Goal: Information Seeking & Learning: Find specific page/section

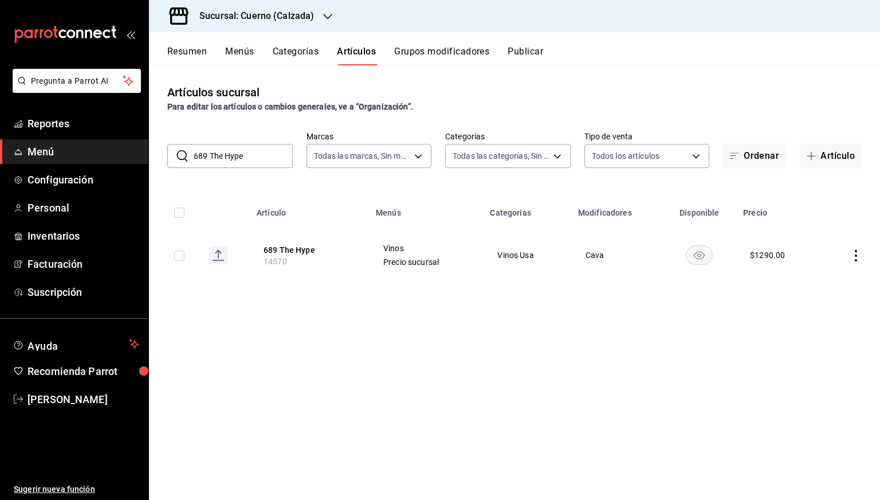
click at [273, 158] on input "689 The Hype" at bounding box center [243, 155] width 99 height 23
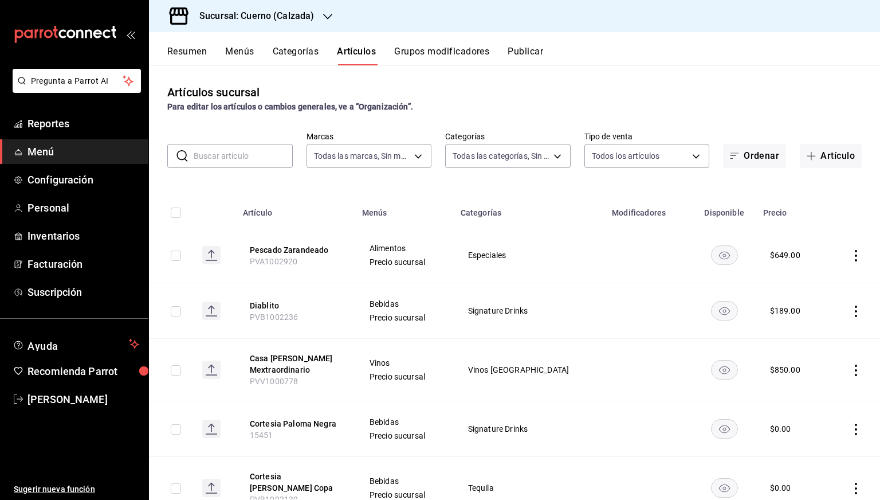
click at [271, 13] on h3 "Sucursal: Cuerno (Calzada)" at bounding box center [252, 16] width 124 height 14
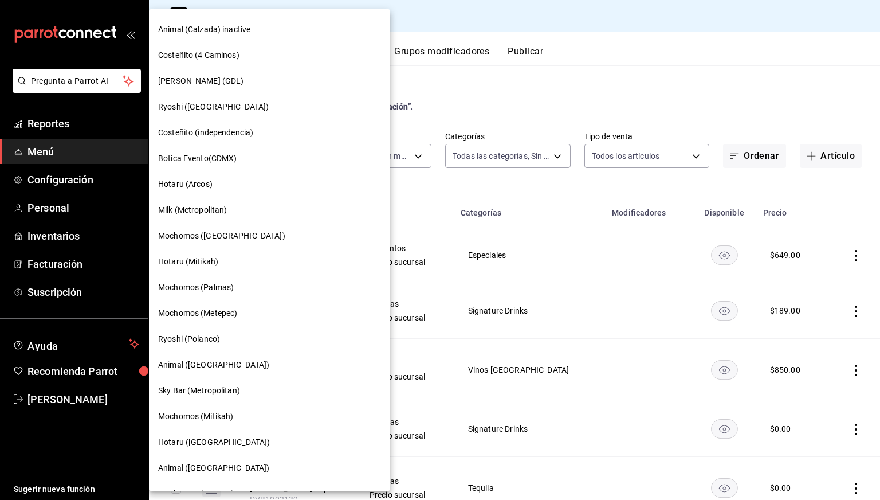
scroll to position [662, 0]
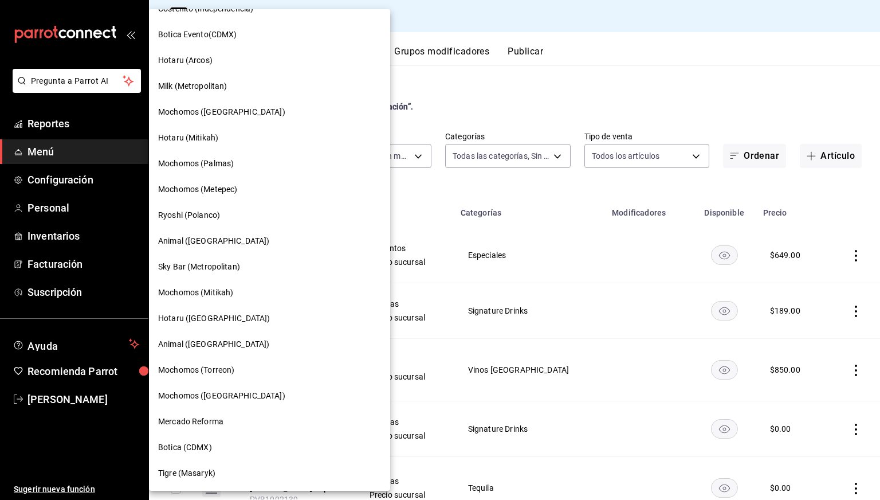
click at [197, 464] on div "Tigre (Masaryk)" at bounding box center [269, 473] width 241 height 26
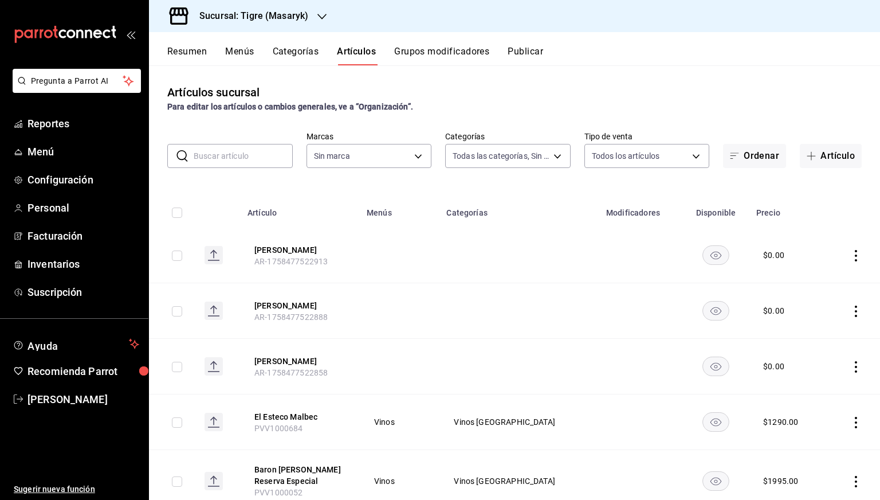
type input "7cd27861-1019-4265-ada8-0a6349b72ebc,77c47ebf-2aa7-4ca3-900f-d4e8133ed13d,d84ff…"
click at [236, 151] on input "text" at bounding box center [243, 155] width 99 height 23
type input "l"
type input "0f86158e-2edf-4eb8-b958-7d07c808eb5c"
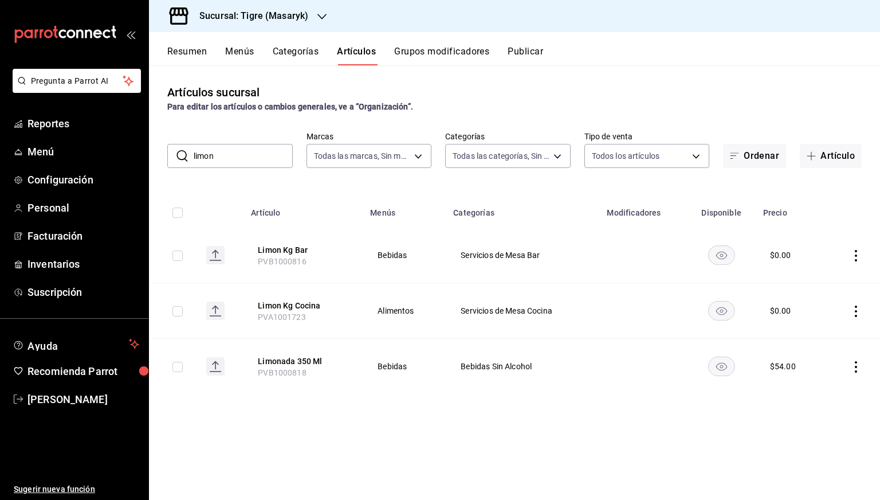
type input "limon"
click at [277, 150] on input "limon" at bounding box center [243, 155] width 99 height 23
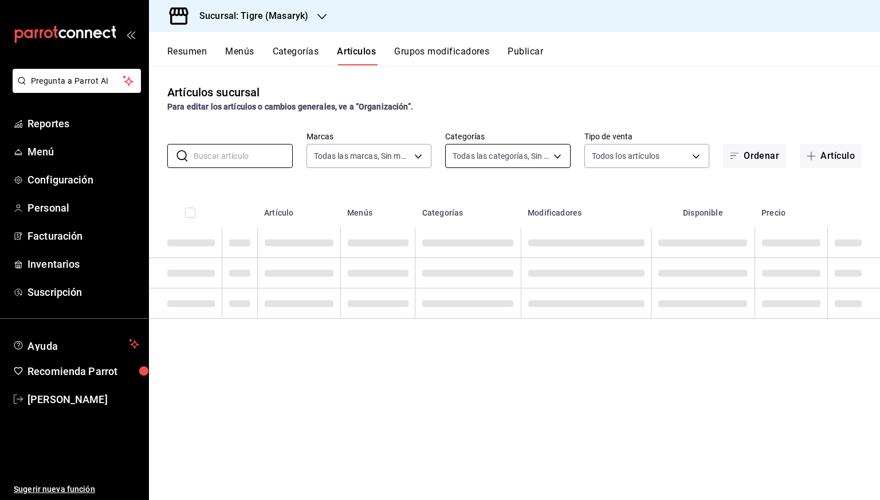
click at [537, 157] on body "Pregunta a Parrot AI Reportes Menú Configuración Personal Facturación Inventari…" at bounding box center [440, 250] width 880 height 500
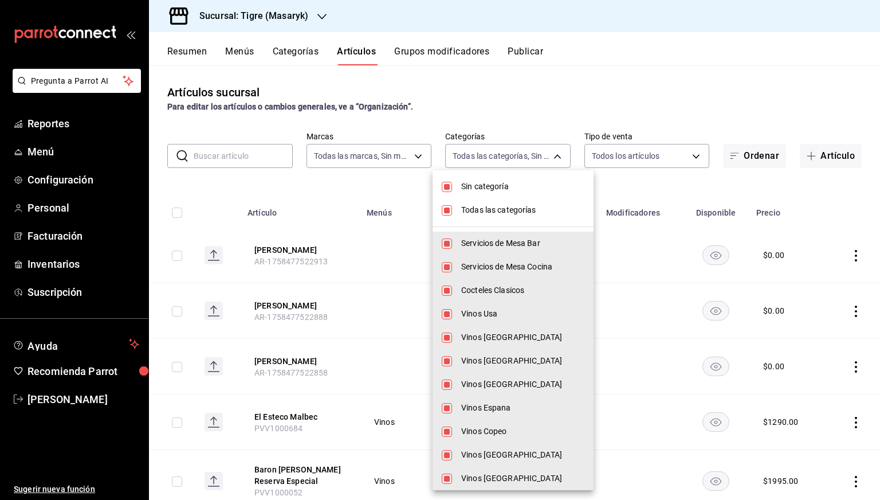
click at [480, 207] on span "Todas las categorías" at bounding box center [522, 210] width 123 height 12
checkbox input "false"
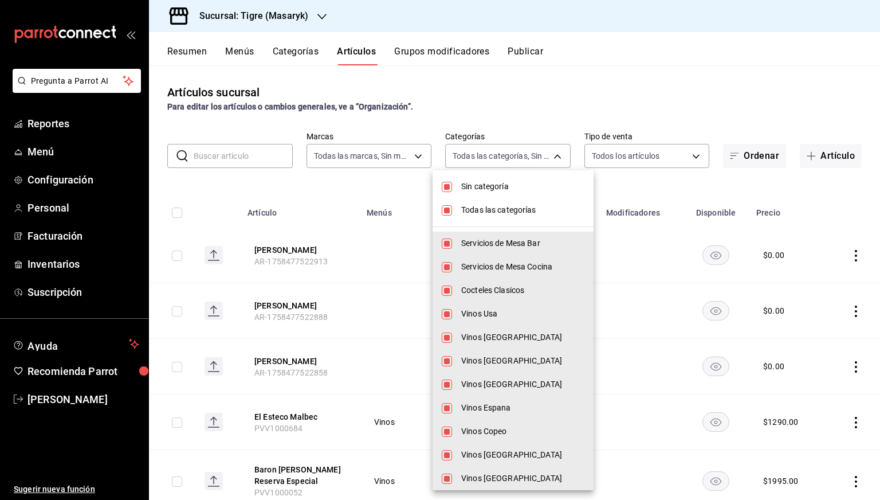
checkbox input "false"
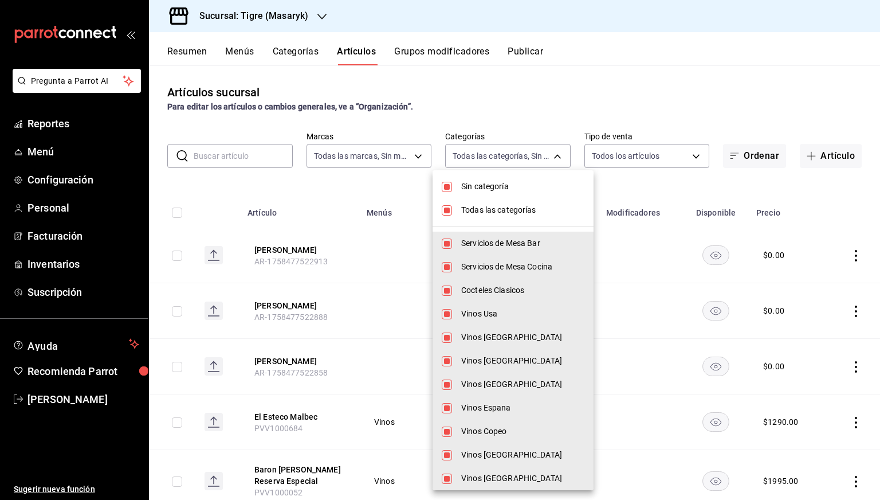
checkbox input "false"
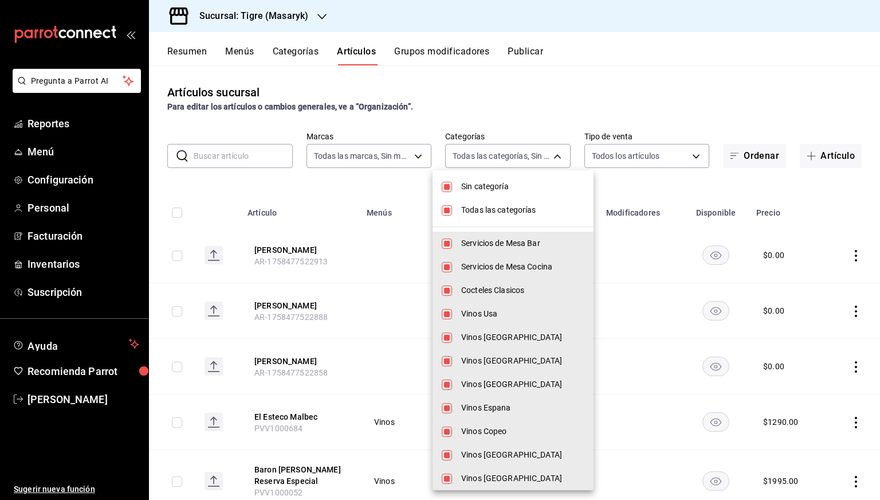
checkbox input "false"
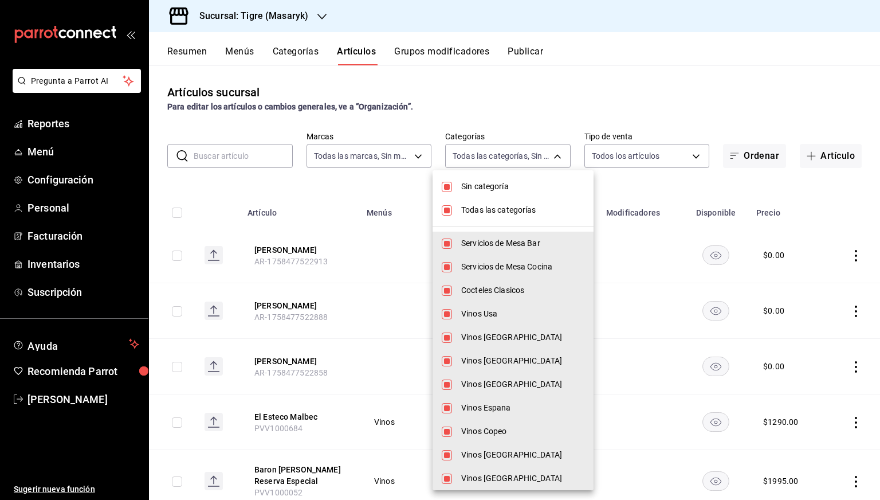
checkbox input "false"
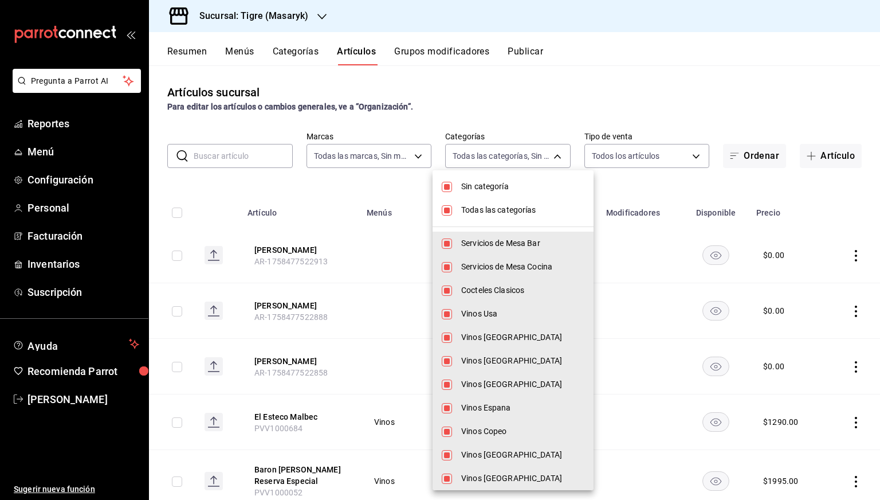
checkbox input "false"
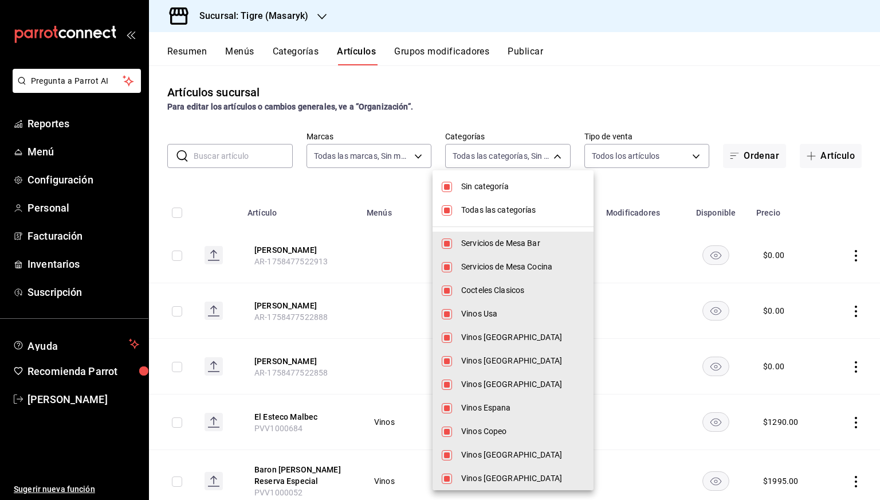
checkbox input "false"
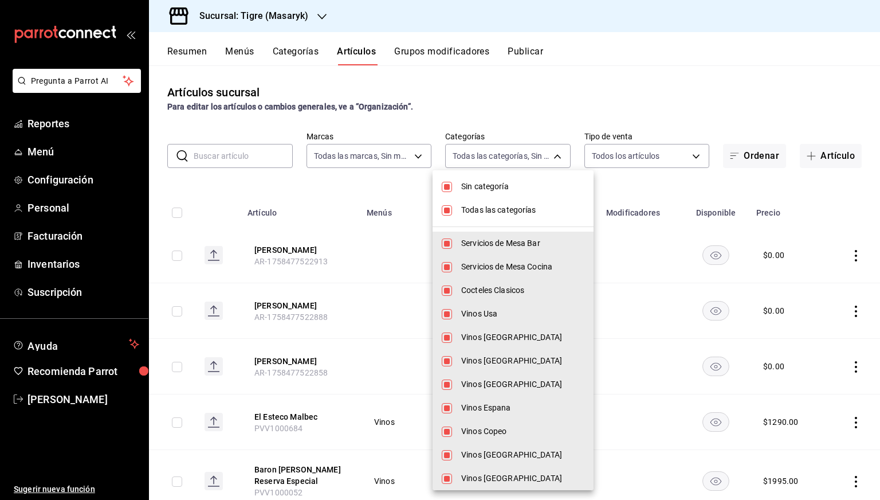
checkbox input "false"
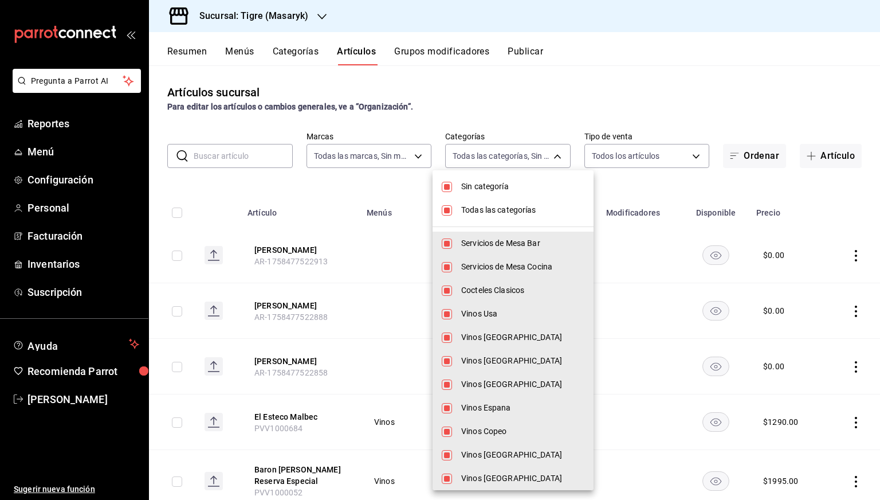
checkbox input "false"
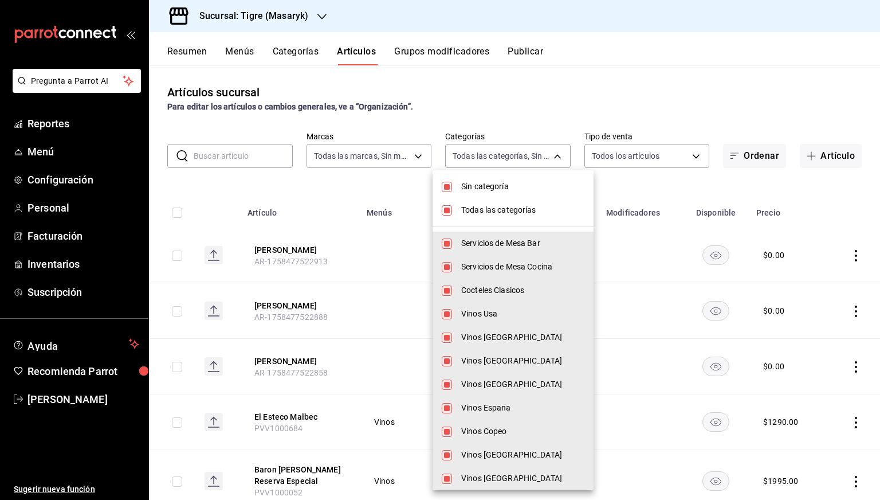
checkbox input "false"
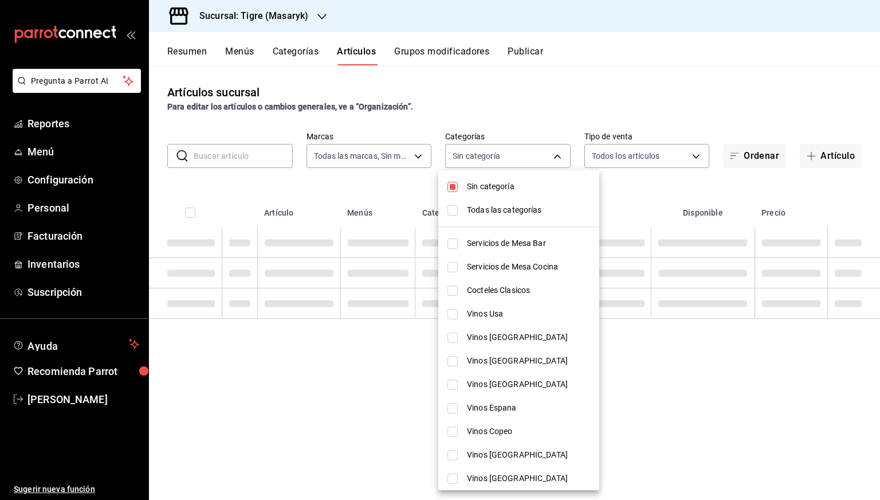
click at [482, 188] on span "Sin categoría" at bounding box center [528, 186] width 123 height 12
checkbox input "false"
click at [501, 246] on span "Servicios de Mesa Bar" at bounding box center [528, 243] width 123 height 12
type input "7cd27861-1019-4265-ada8-0a6349b72ebc"
checkbox input "true"
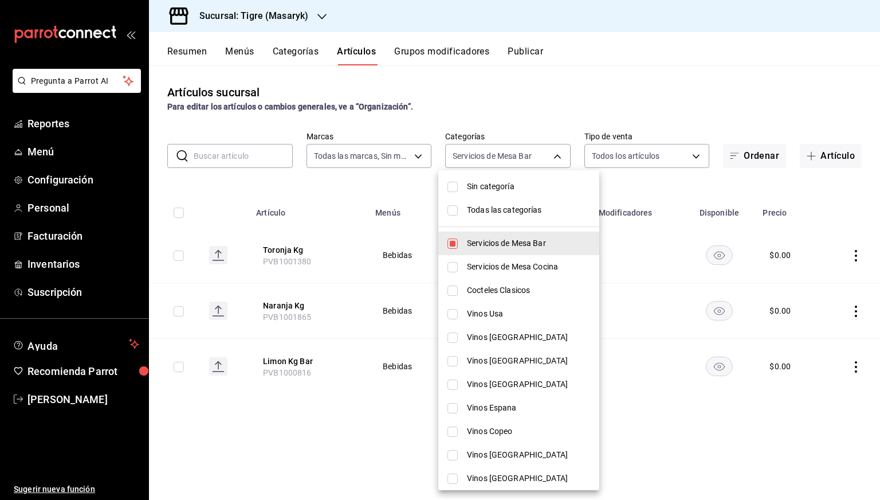
click at [359, 205] on div at bounding box center [440, 250] width 880 height 500
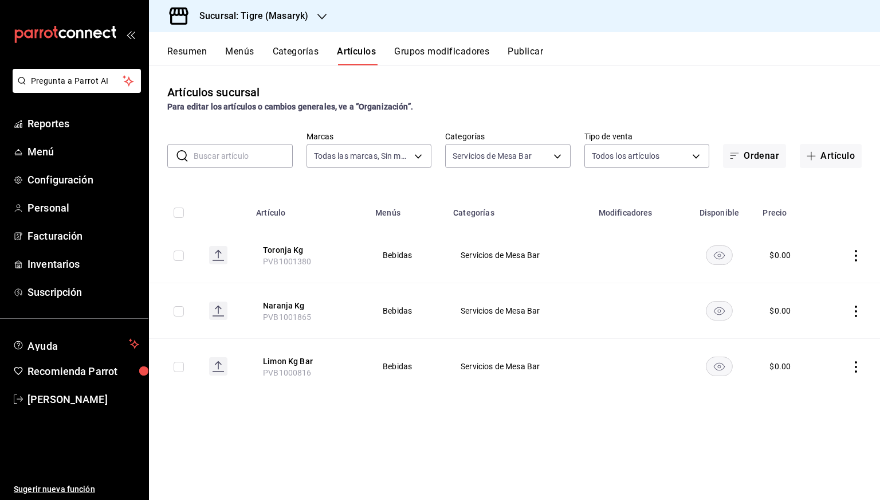
click at [788, 123] on div "Artículos sucursal Para editar los artículos o cambios generales, ve a “Organiz…" at bounding box center [514, 282] width 731 height 434
